Goal: Information Seeking & Learning: Learn about a topic

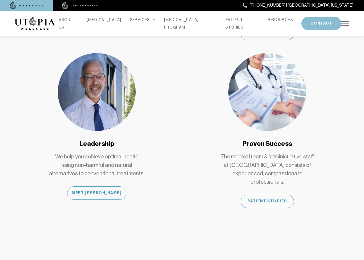
scroll to position [466, 0]
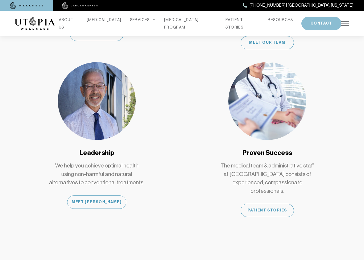
click at [185, 21] on link "[MEDICAL_DATA] PROGRAM" at bounding box center [190, 23] width 53 height 15
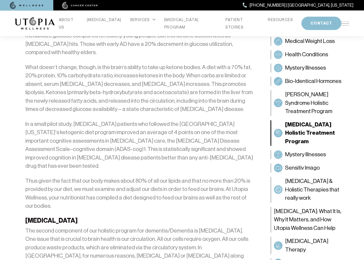
scroll to position [703, 0]
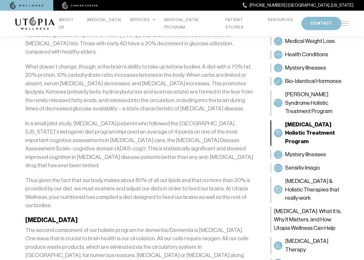
click at [307, 177] on span "[MEDICAL_DATA] & Holistic Therapies that really work" at bounding box center [316, 189] width 62 height 25
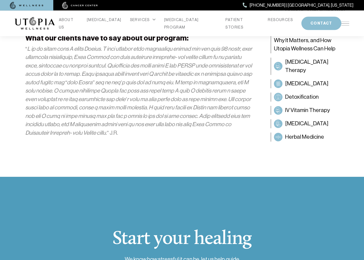
scroll to position [1143, 0]
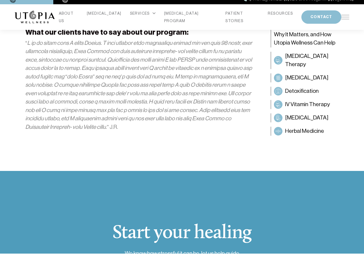
click at [321, 59] on span "[MEDICAL_DATA] Therapy" at bounding box center [316, 66] width 62 height 17
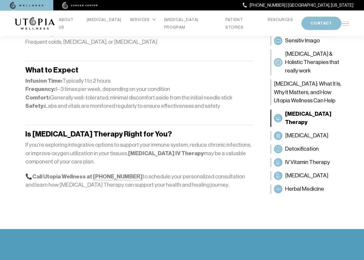
scroll to position [926, 0]
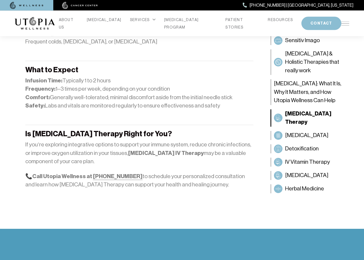
click at [309, 185] on span "Herbal Medicine" at bounding box center [304, 189] width 39 height 9
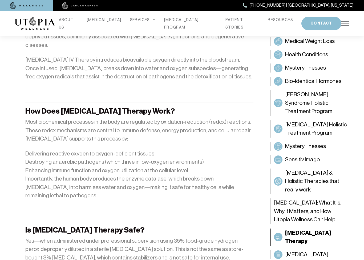
scroll to position [390, 0]
